Goal: Information Seeking & Learning: Learn about a topic

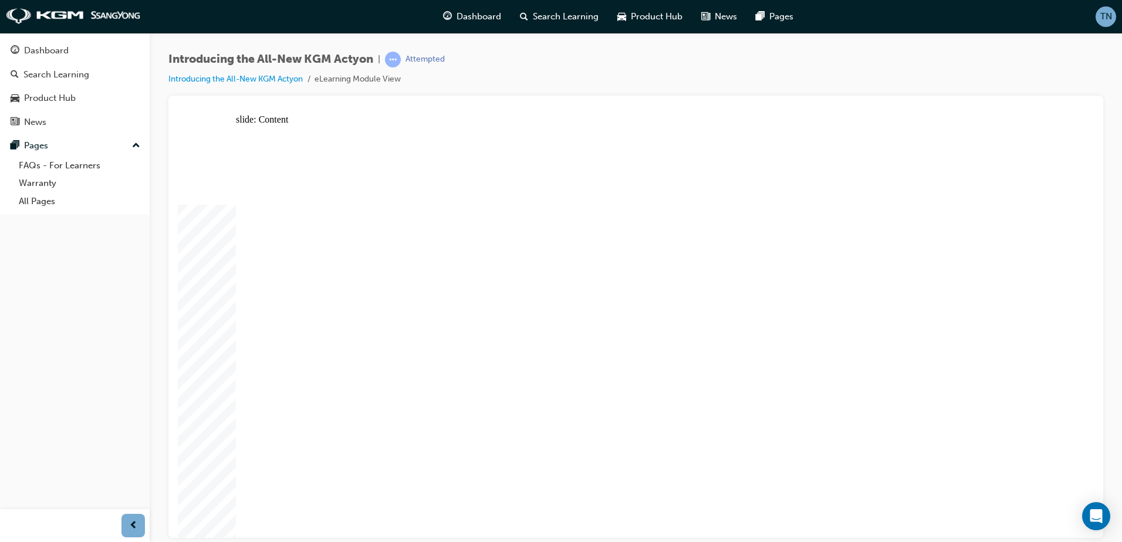
drag, startPoint x: 611, startPoint y: 272, endPoint x: 609, endPoint y: 287, distance: 15.4
drag, startPoint x: 602, startPoint y: 416, endPoint x: 618, endPoint y: 394, distance: 27.3
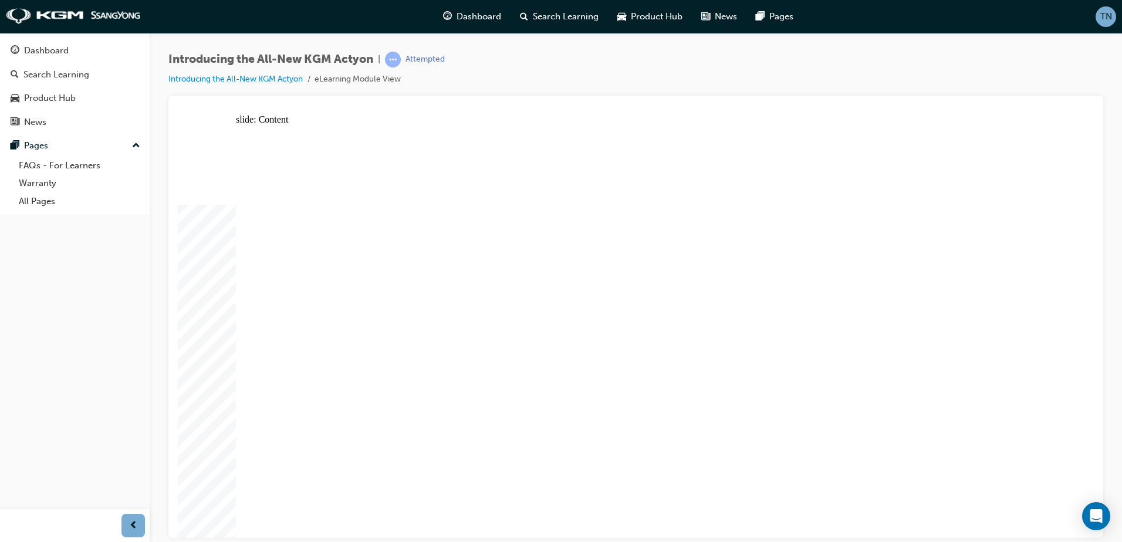
drag, startPoint x: 384, startPoint y: 359, endPoint x: 387, endPoint y: 383, distance: 24.2
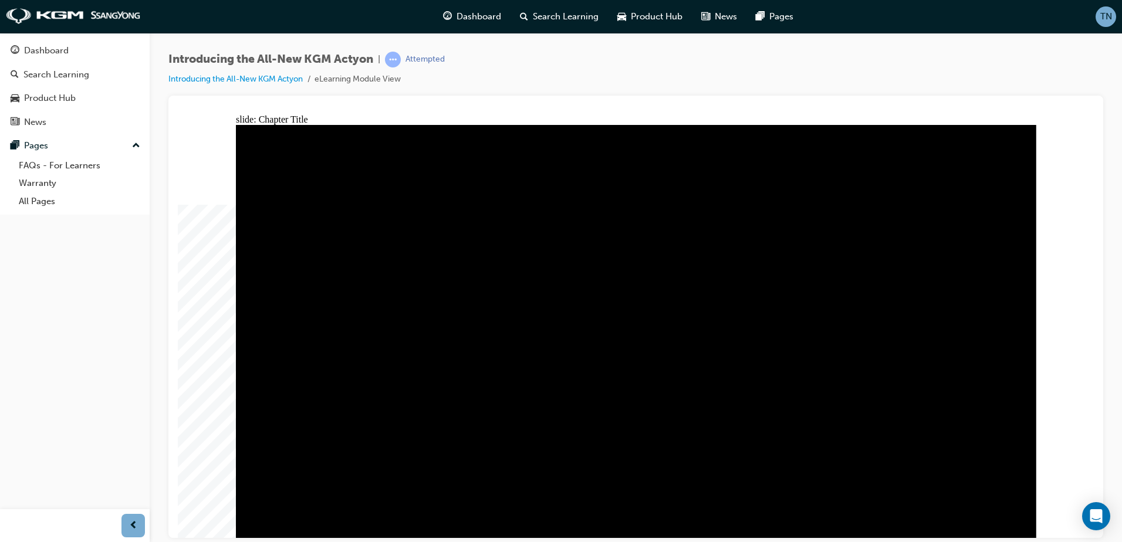
drag, startPoint x: 1021, startPoint y: 156, endPoint x: 1018, endPoint y: 140, distance: 16.2
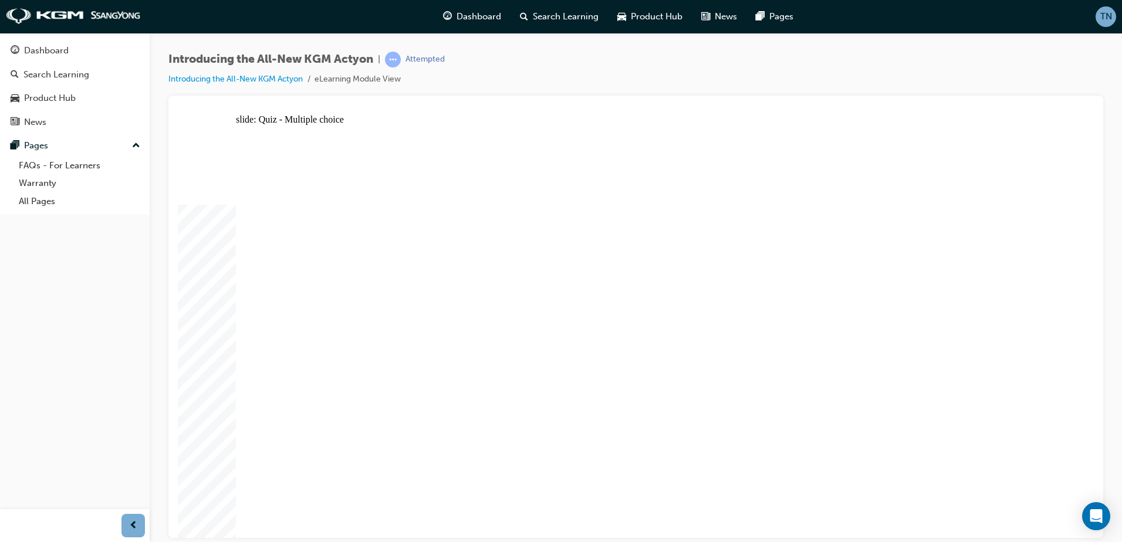
radio input "true"
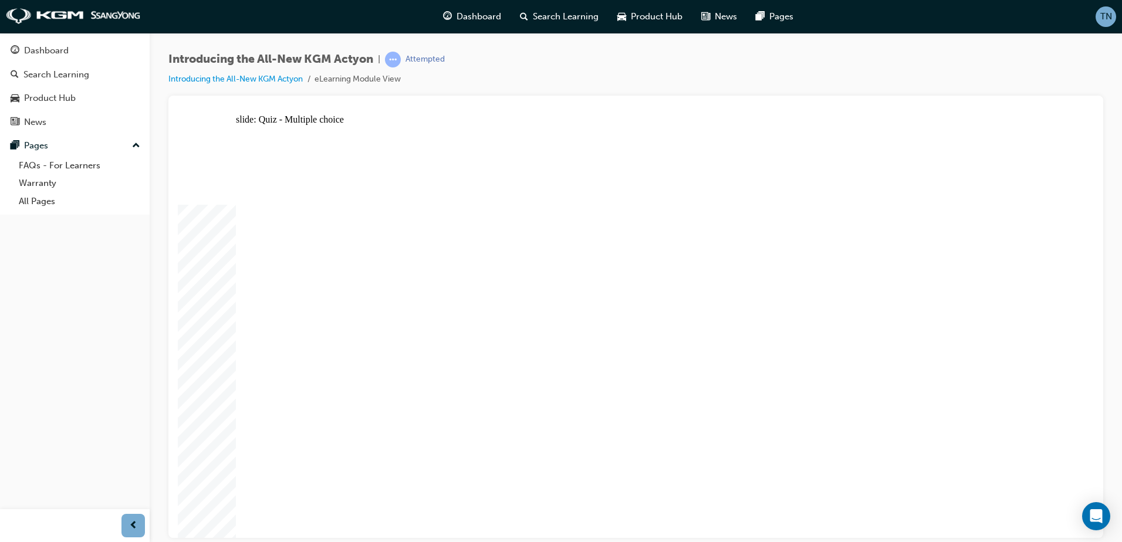
radio input "true"
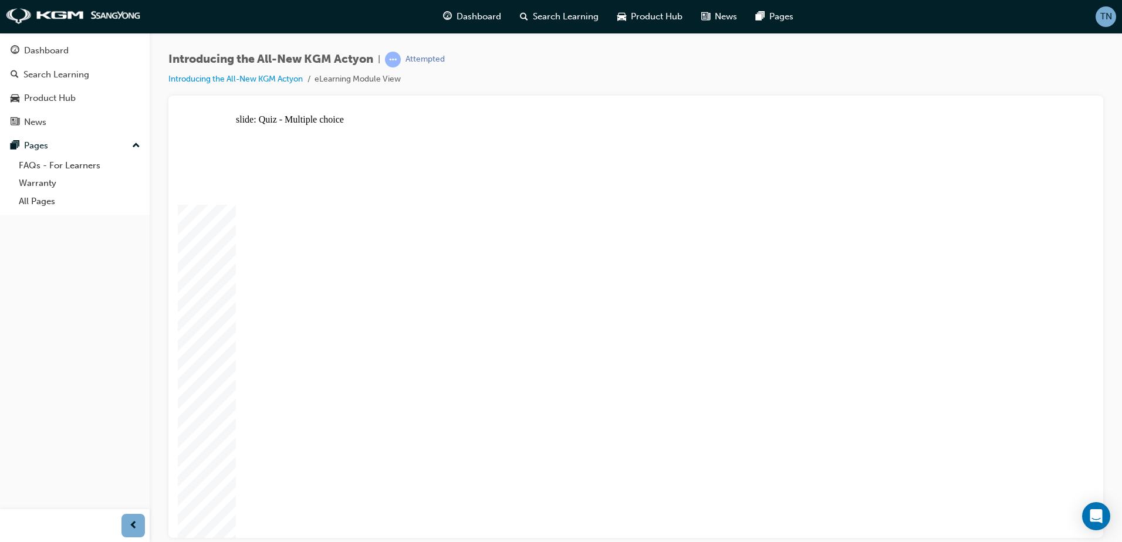
radio input "true"
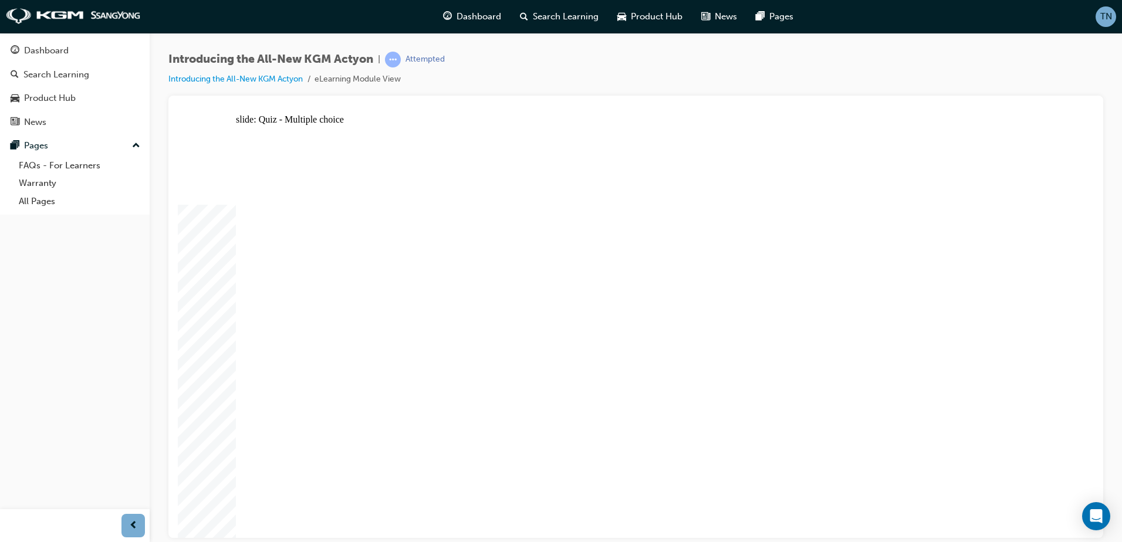
radio input "true"
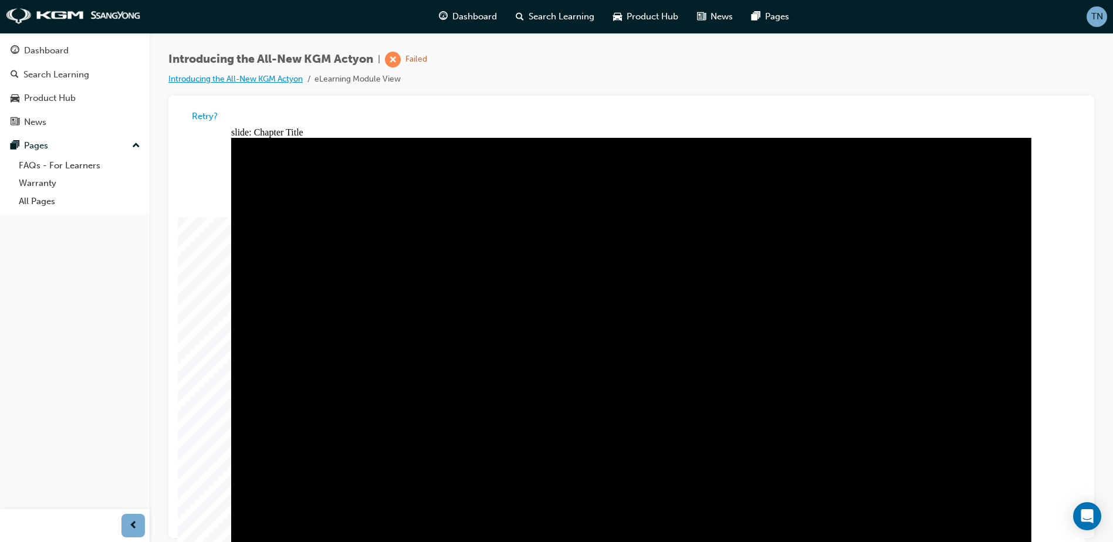
click at [294, 76] on link "Introducing the All-New KGM Actyon" at bounding box center [235, 79] width 134 height 10
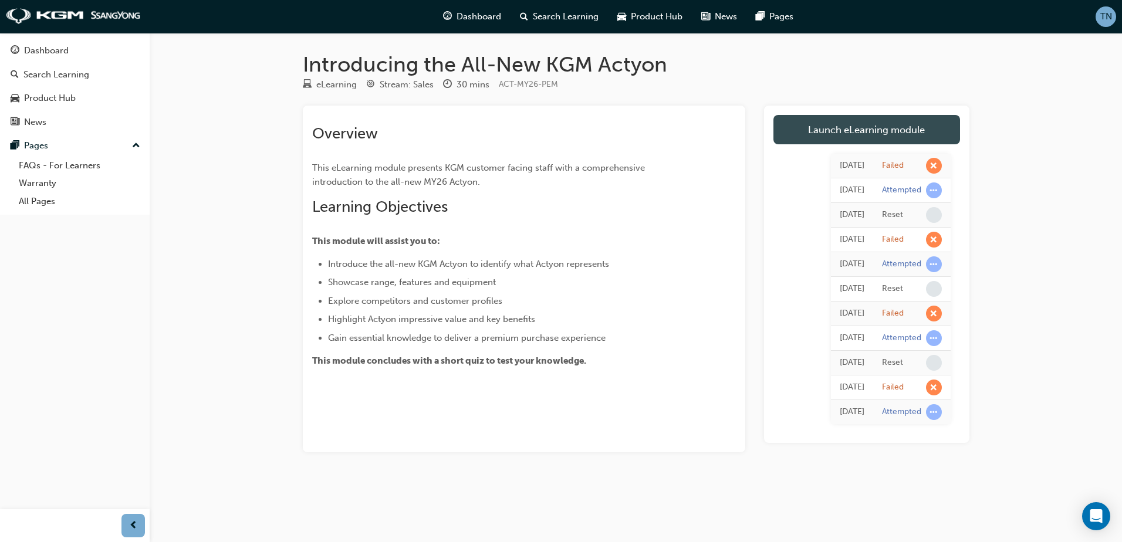
click at [888, 130] on link "Launch eLearning module" at bounding box center [866, 129] width 187 height 29
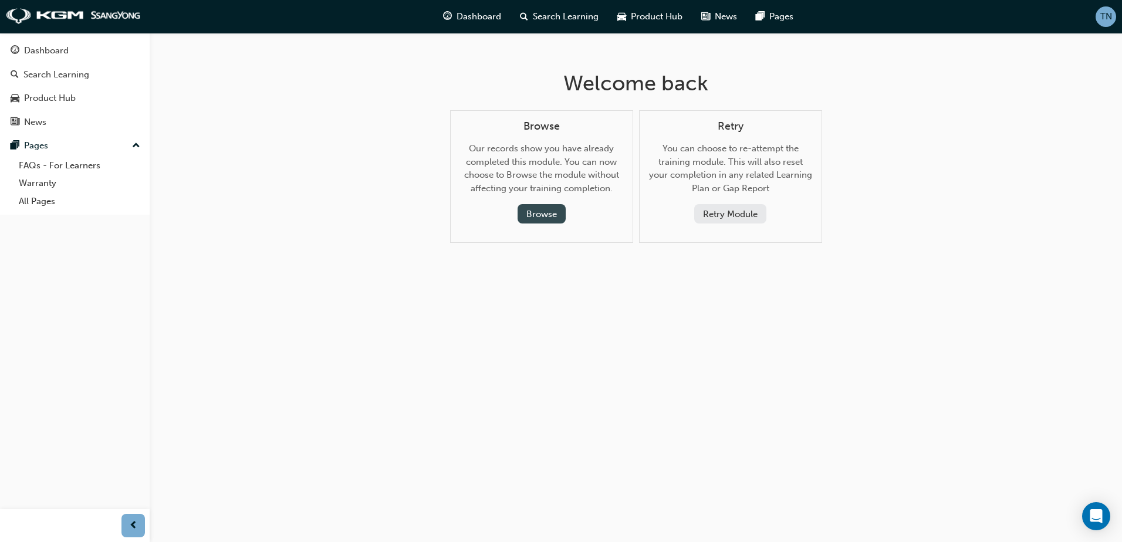
click at [544, 205] on button "Browse" at bounding box center [541, 213] width 48 height 19
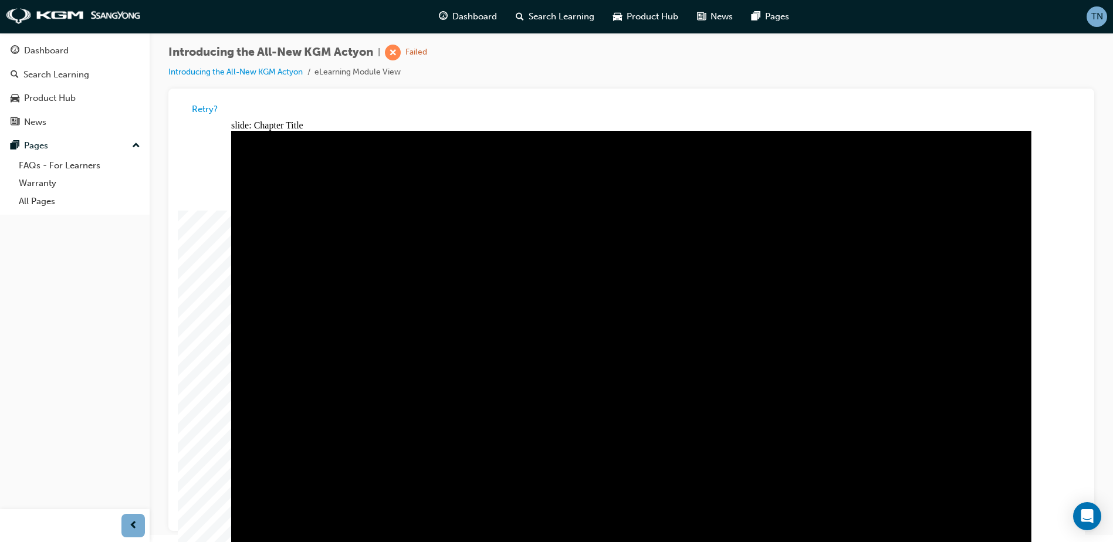
scroll to position [9, 0]
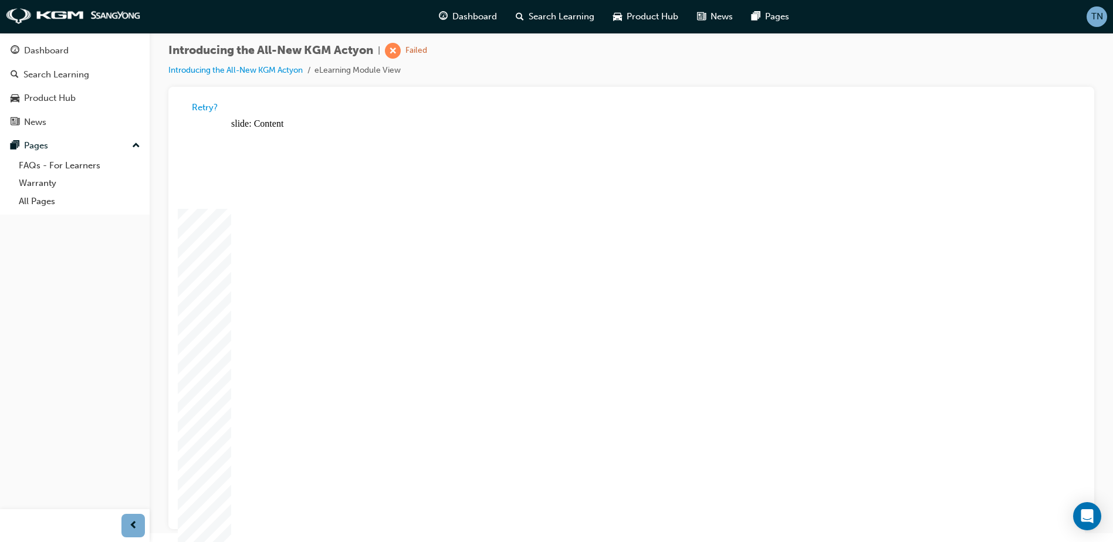
drag, startPoint x: 694, startPoint y: 350, endPoint x: 694, endPoint y: 361, distance: 11.2
radio input "true"
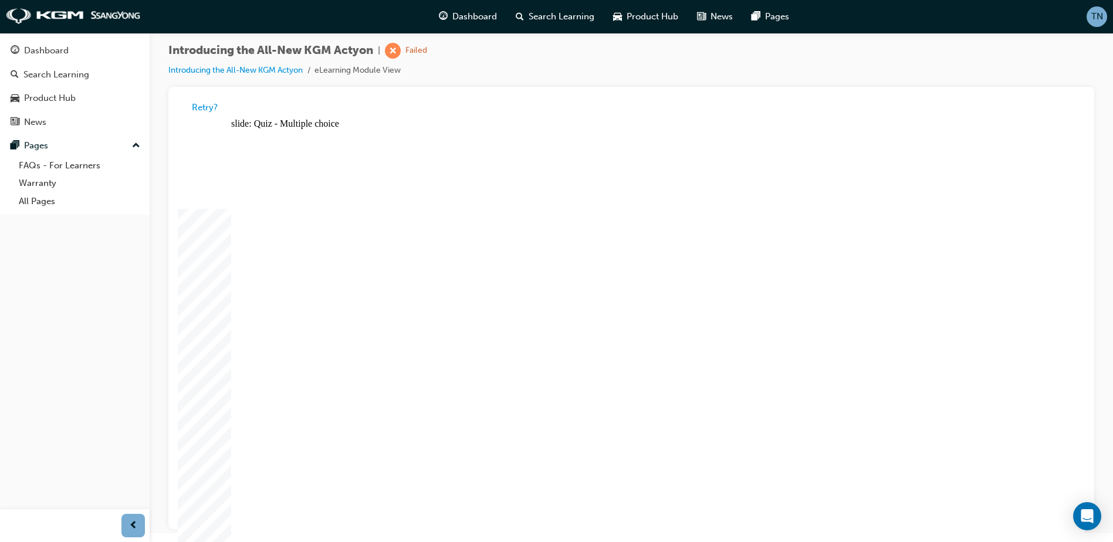
drag, startPoint x: 595, startPoint y: 419, endPoint x: 611, endPoint y: 409, distance: 18.7
radio input "true"
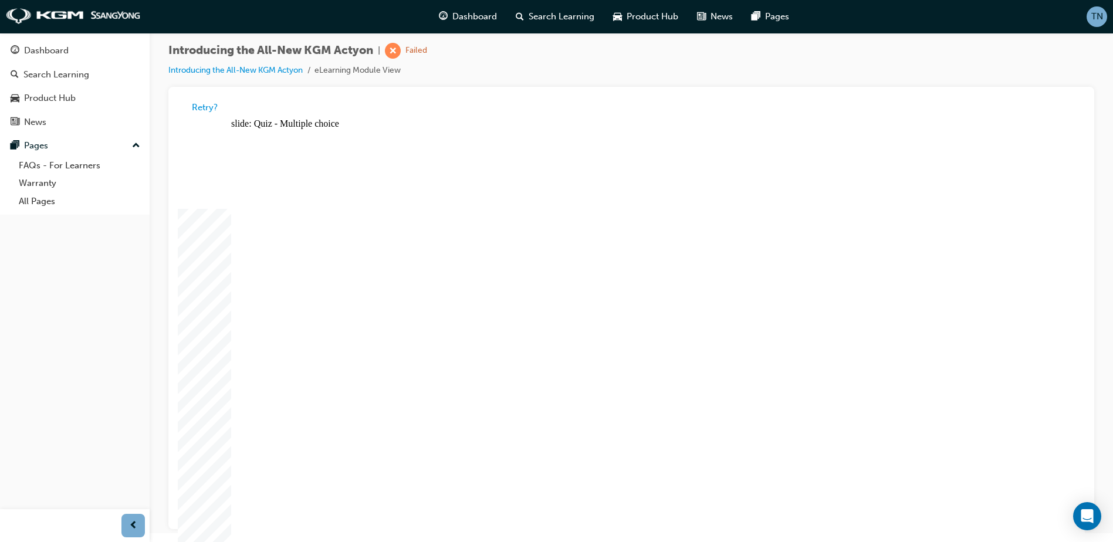
radio input "true"
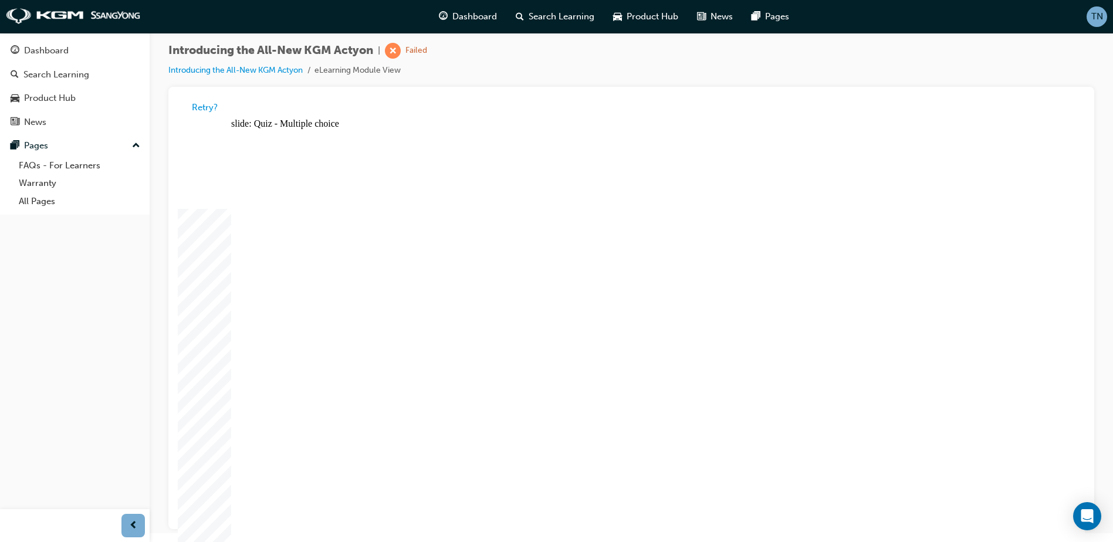
drag, startPoint x: 546, startPoint y: 452, endPoint x: 536, endPoint y: 441, distance: 15.0
radio input "true"
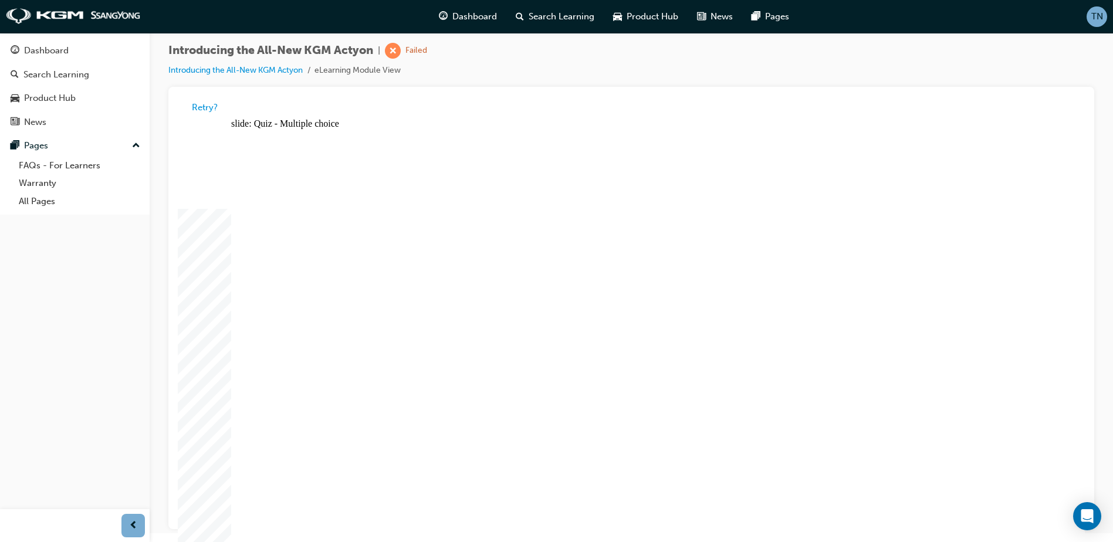
radio input "true"
drag, startPoint x: 615, startPoint y: 403, endPoint x: 567, endPoint y: 430, distance: 55.7
click at [285, 68] on link "Introducing the All-New KGM Actyon" at bounding box center [235, 70] width 134 height 10
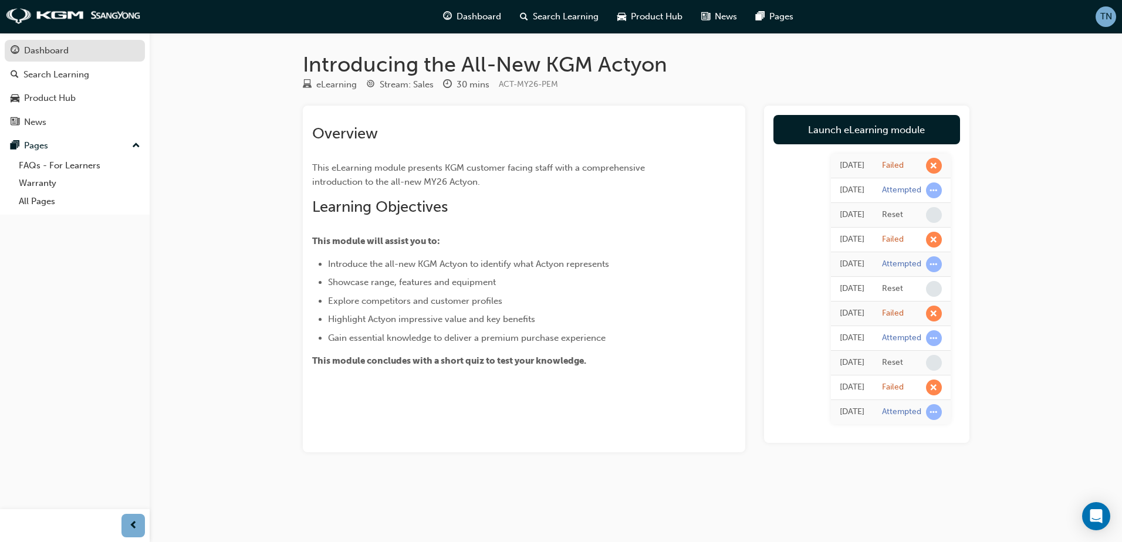
click at [90, 45] on div "Dashboard" at bounding box center [75, 50] width 128 height 15
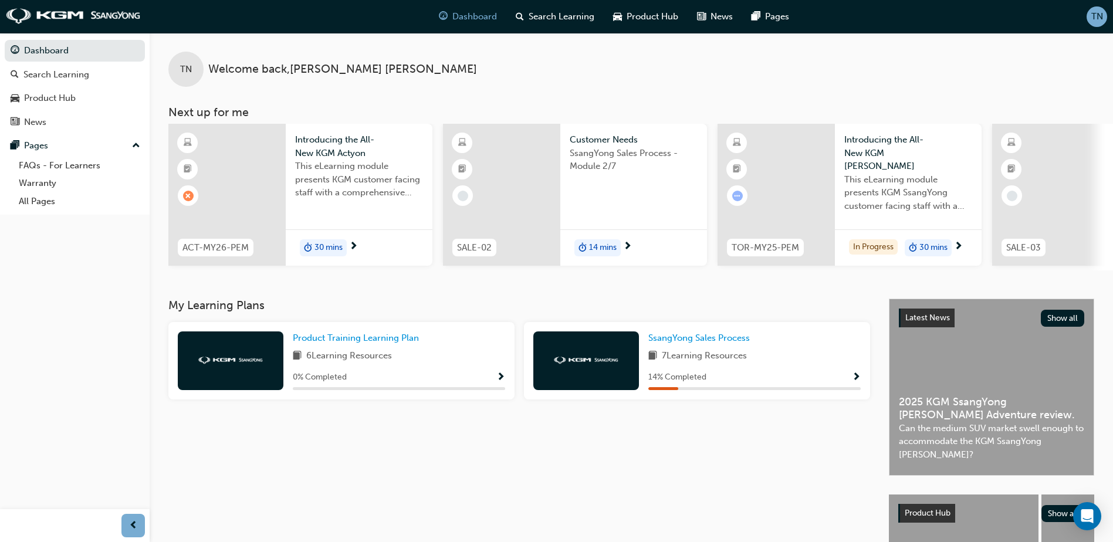
click at [249, 240] on div "ACT-MY26-PEM" at bounding box center [216, 248] width 76 height 18
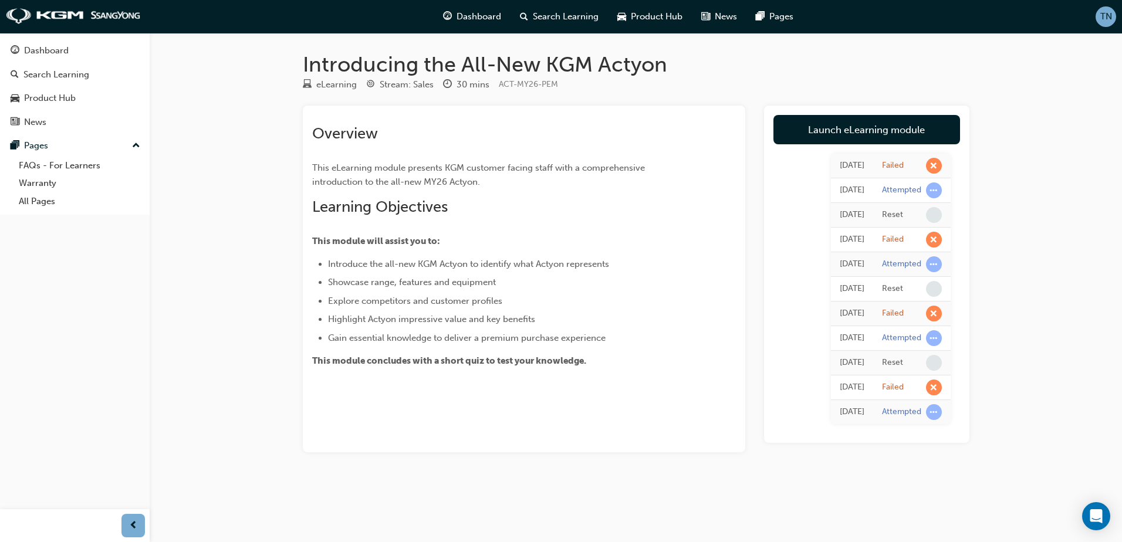
click at [926, 123] on link "Launch eLearning module" at bounding box center [866, 129] width 187 height 29
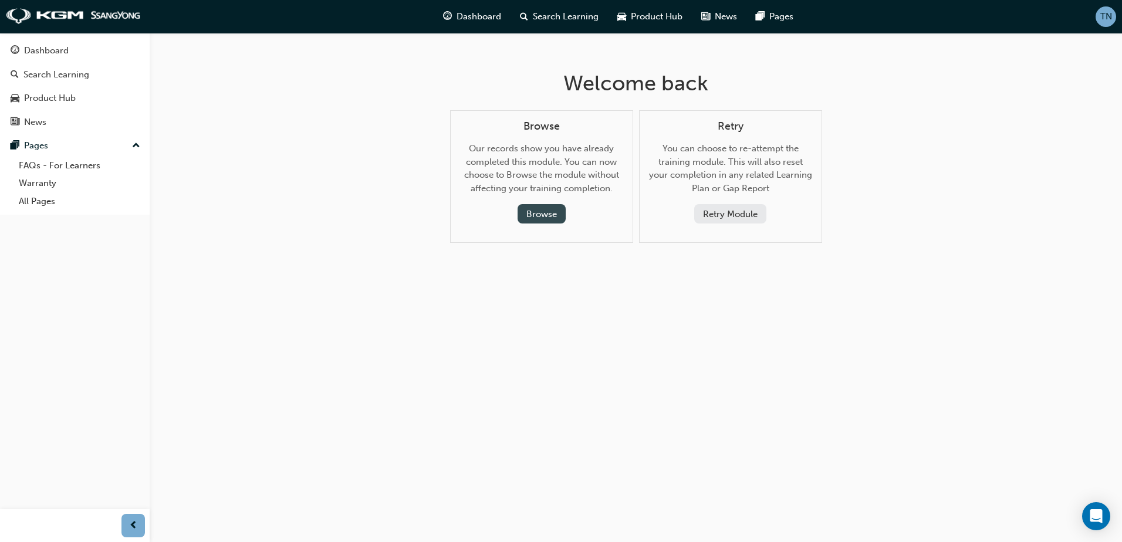
click at [541, 206] on button "Browse" at bounding box center [541, 213] width 48 height 19
